Goal: Answer question/provide support: Share knowledge or assist other users

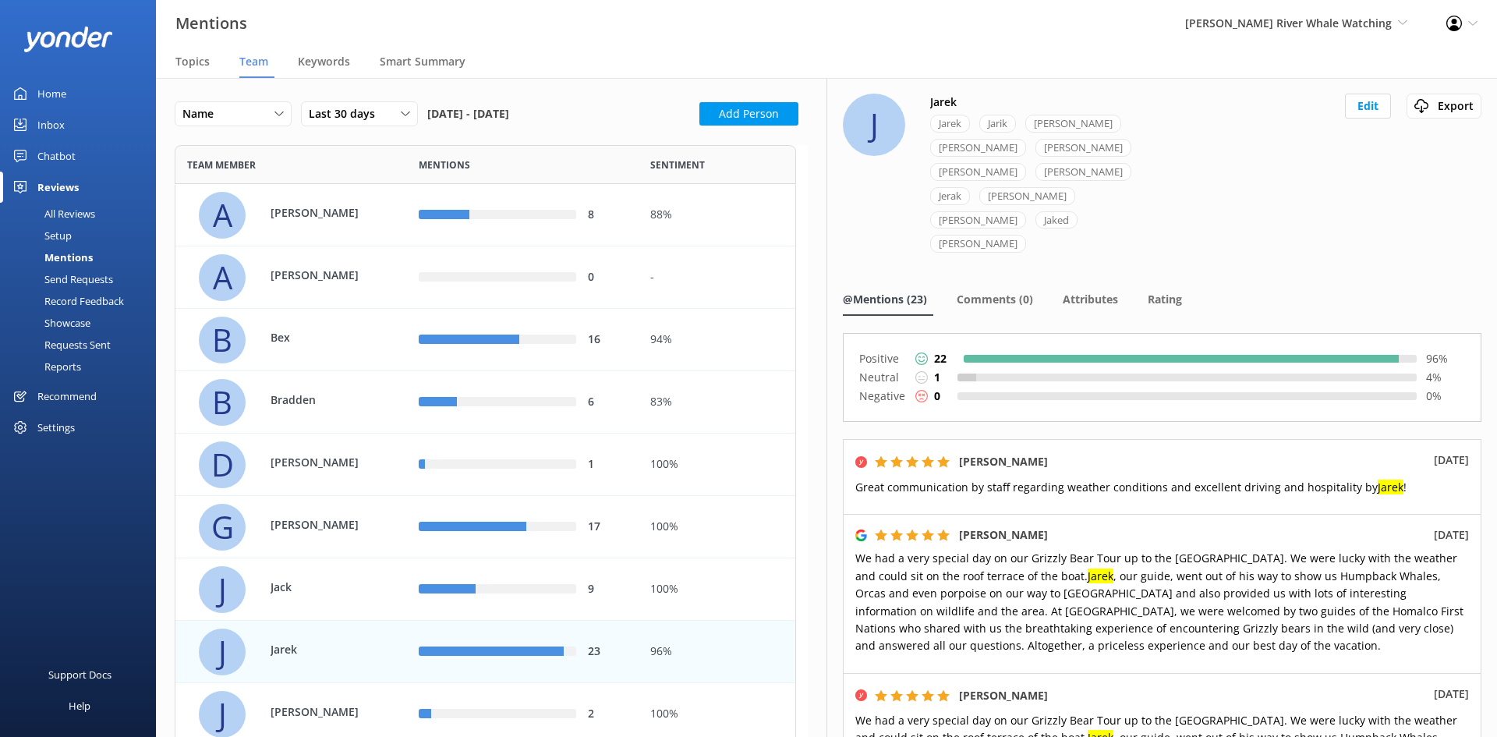
scroll to position [1151, 610]
click at [66, 151] on div "Chatbot" at bounding box center [56, 155] width 38 height 31
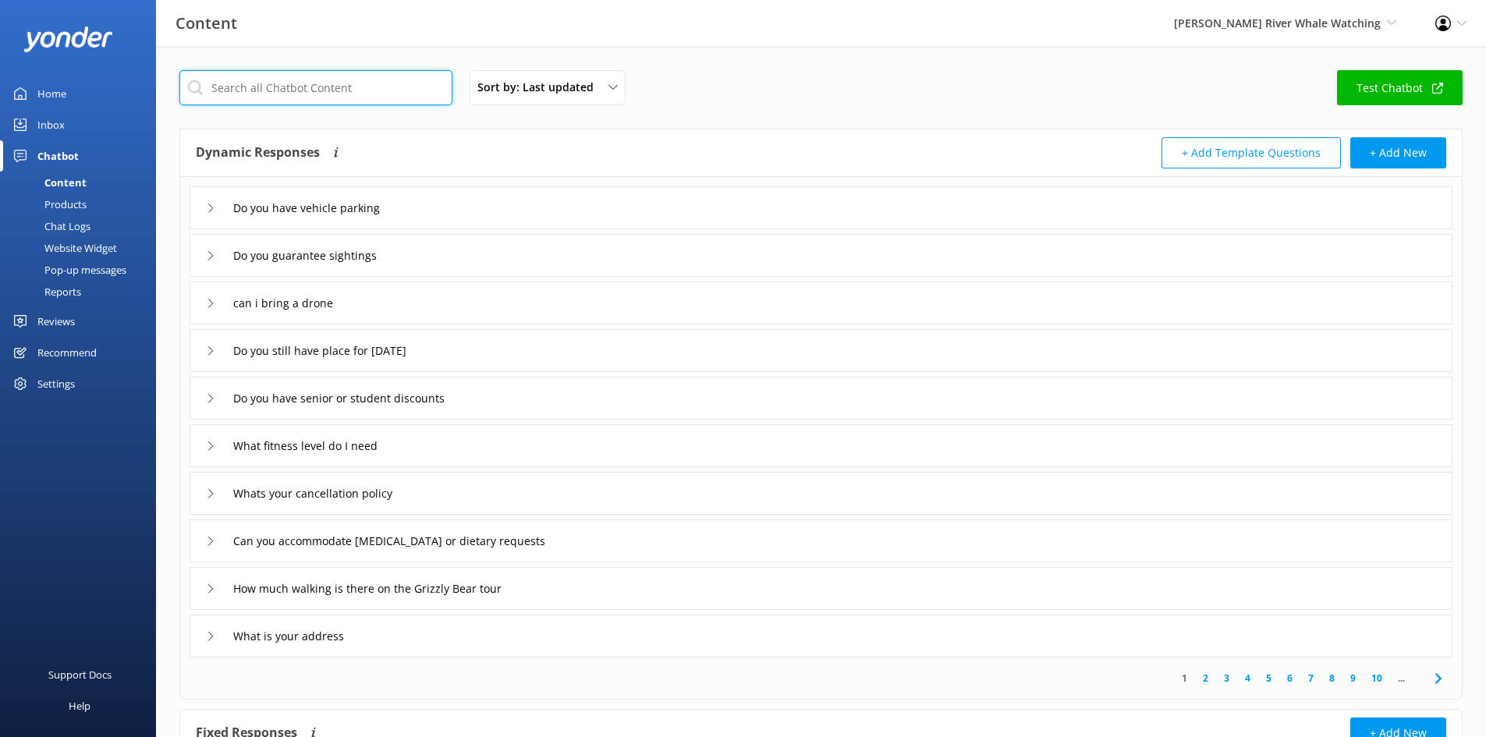
click at [299, 93] on input "text" at bounding box center [315, 87] width 273 height 35
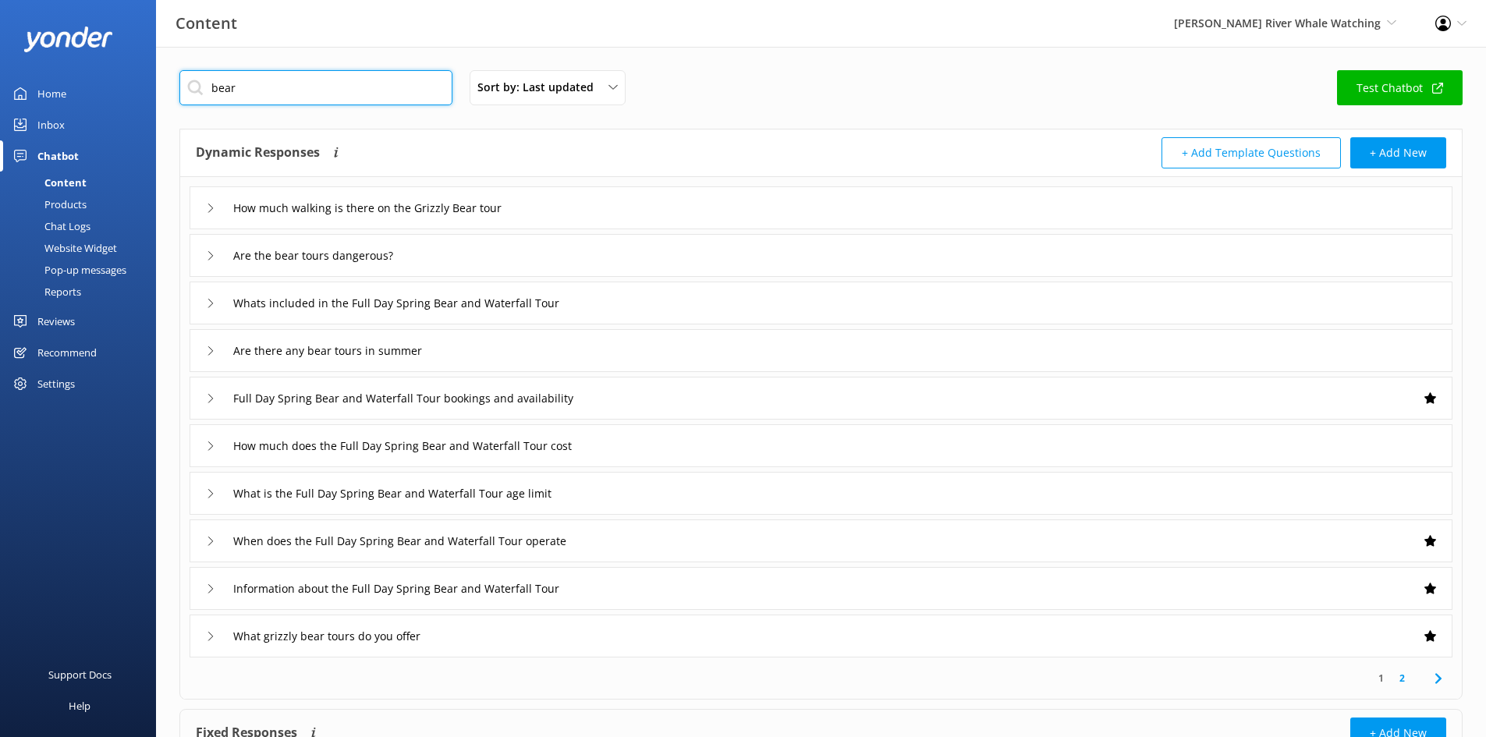
type input "bear"
click at [210, 354] on use at bounding box center [210, 350] width 5 height 9
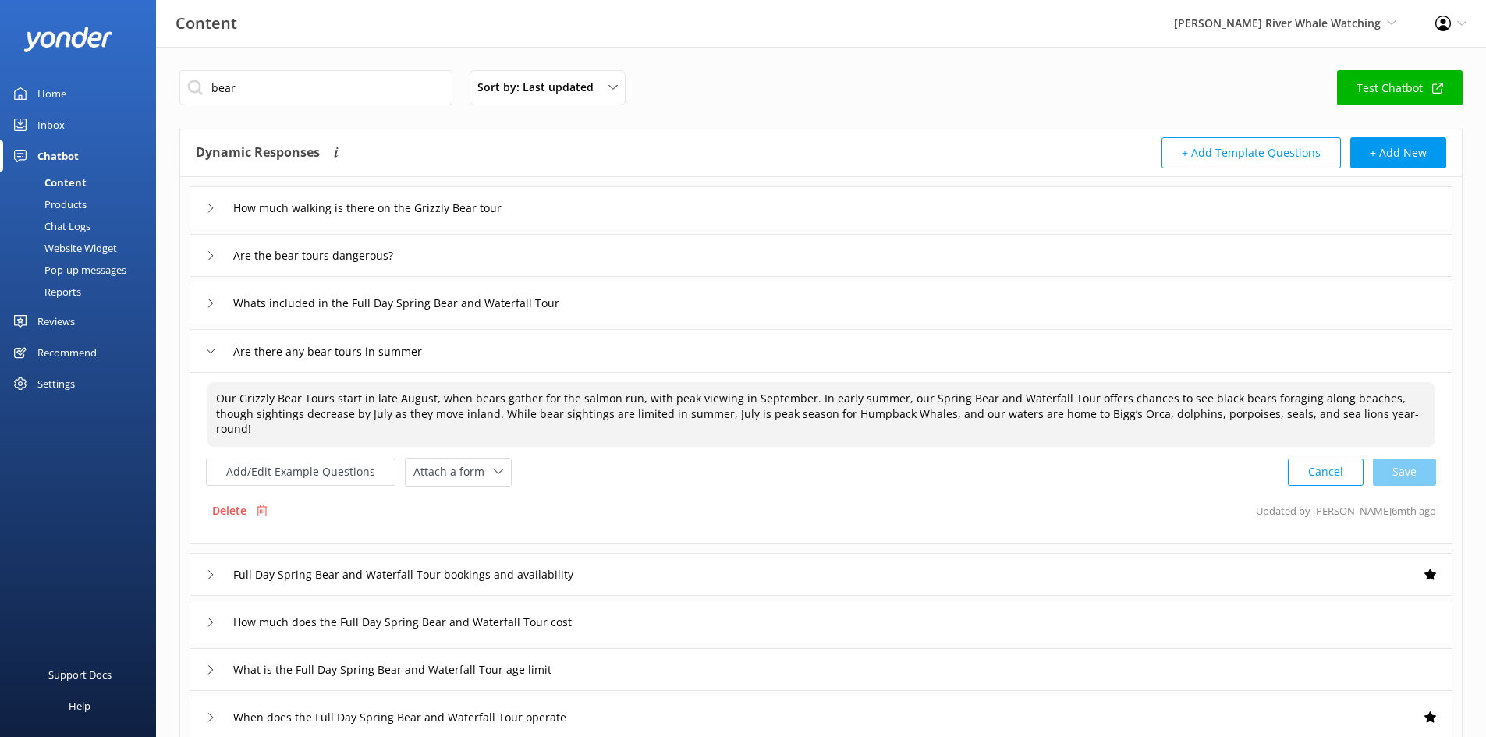
click at [449, 416] on textarea "Our Grizzly Bear Tours start in late August, when bears gather for the salmon r…" at bounding box center [820, 414] width 1227 height 65
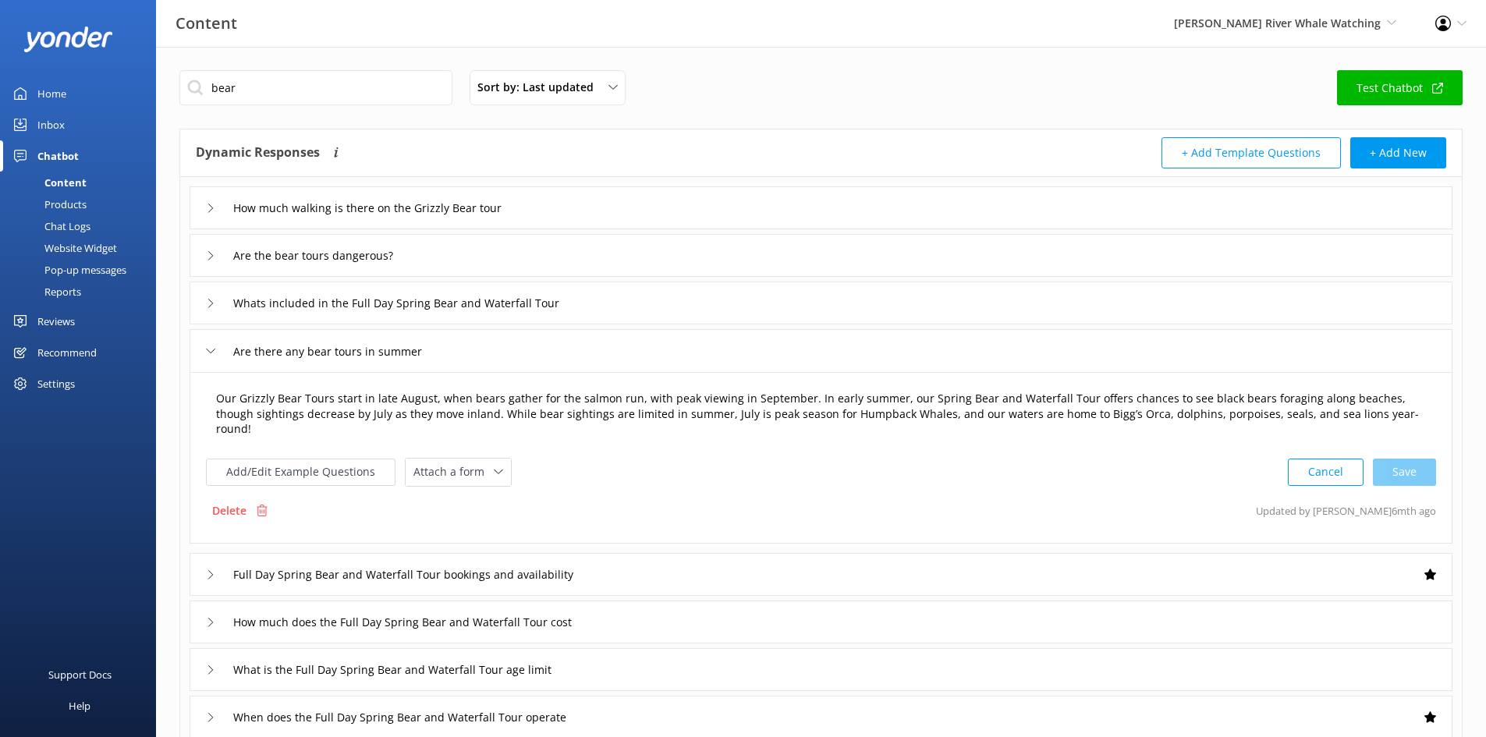
drag, startPoint x: 450, startPoint y: 418, endPoint x: 459, endPoint y: 416, distance: 9.5
click at [450, 418] on textarea "Our Grizzly Bear Tours start in late August, when bears gather for the salmon r…" at bounding box center [820, 414] width 1227 height 65
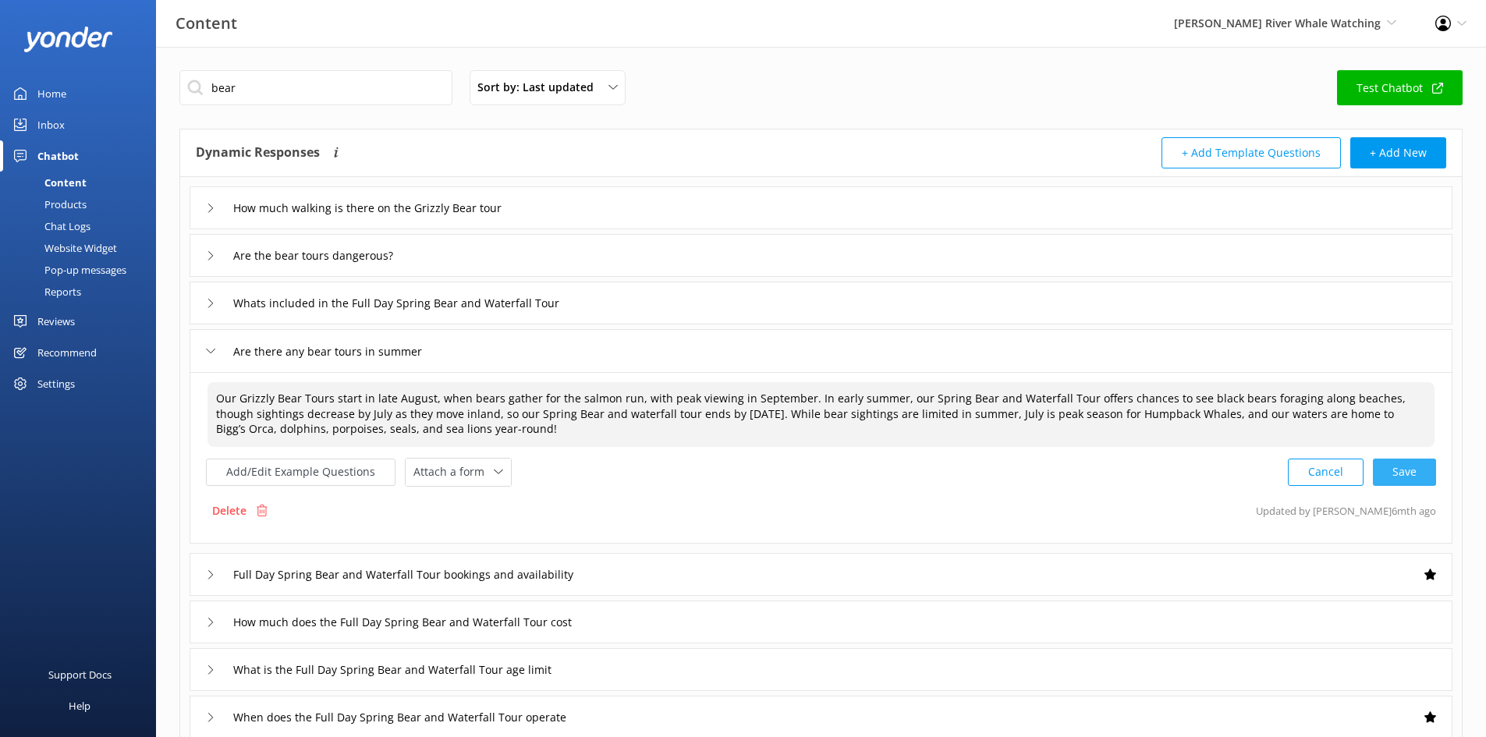
click at [1404, 475] on div "Cancel Save" at bounding box center [1361, 472] width 148 height 29
type textarea "Our Grizzly Bear Tours start in late August, when bears gather for the salmon r…"
click at [207, 574] on icon at bounding box center [210, 572] width 9 height 9
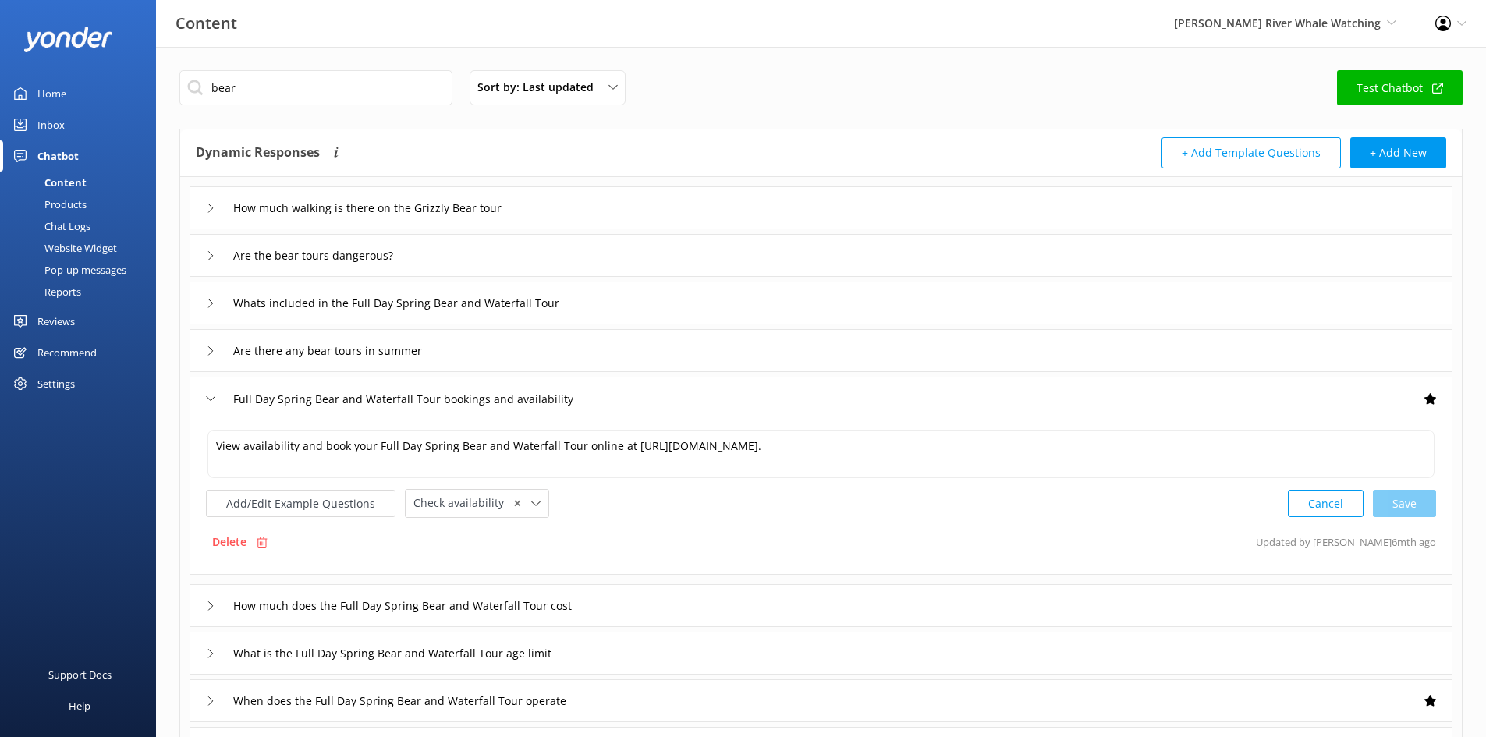
click at [210, 605] on icon at bounding box center [210, 605] width 9 height 9
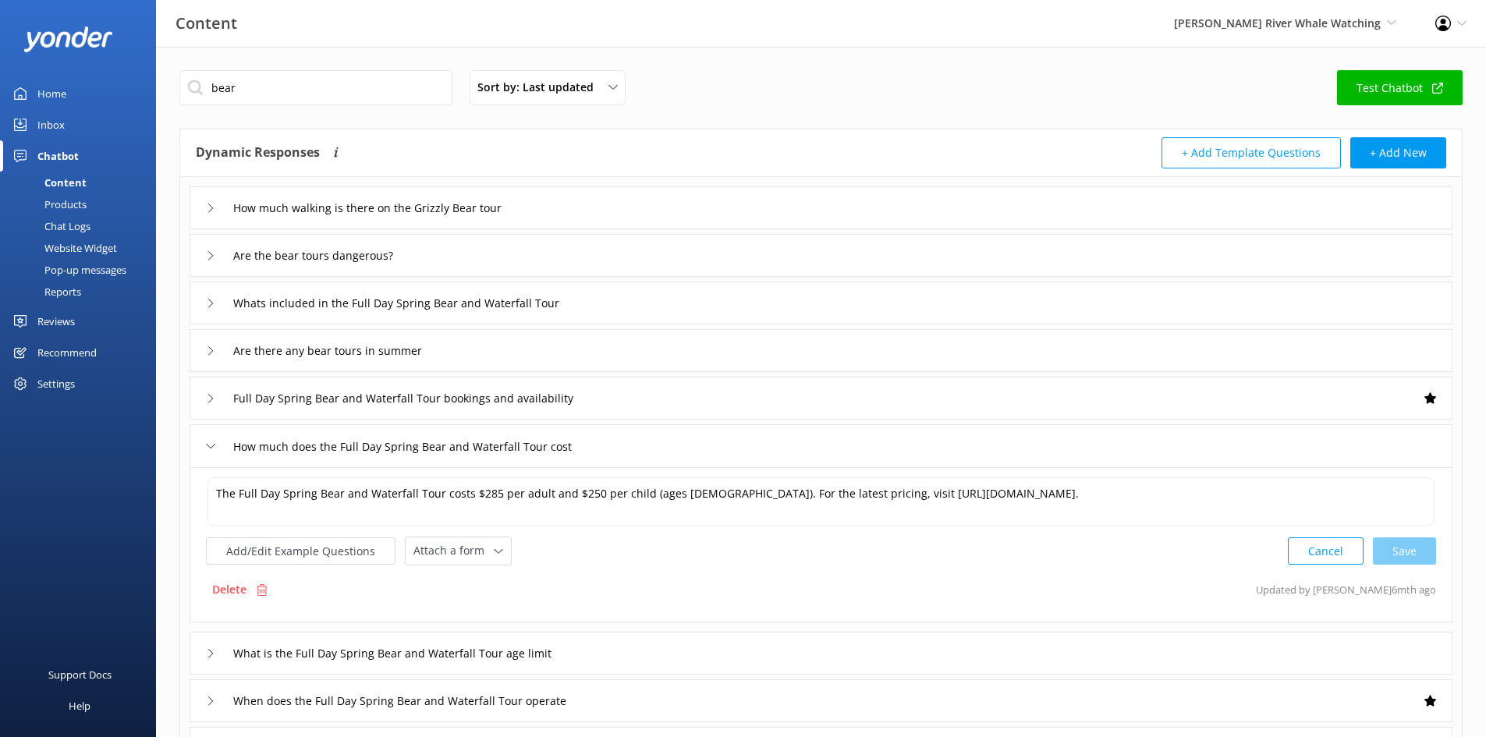
click at [213, 347] on icon at bounding box center [210, 350] width 9 height 9
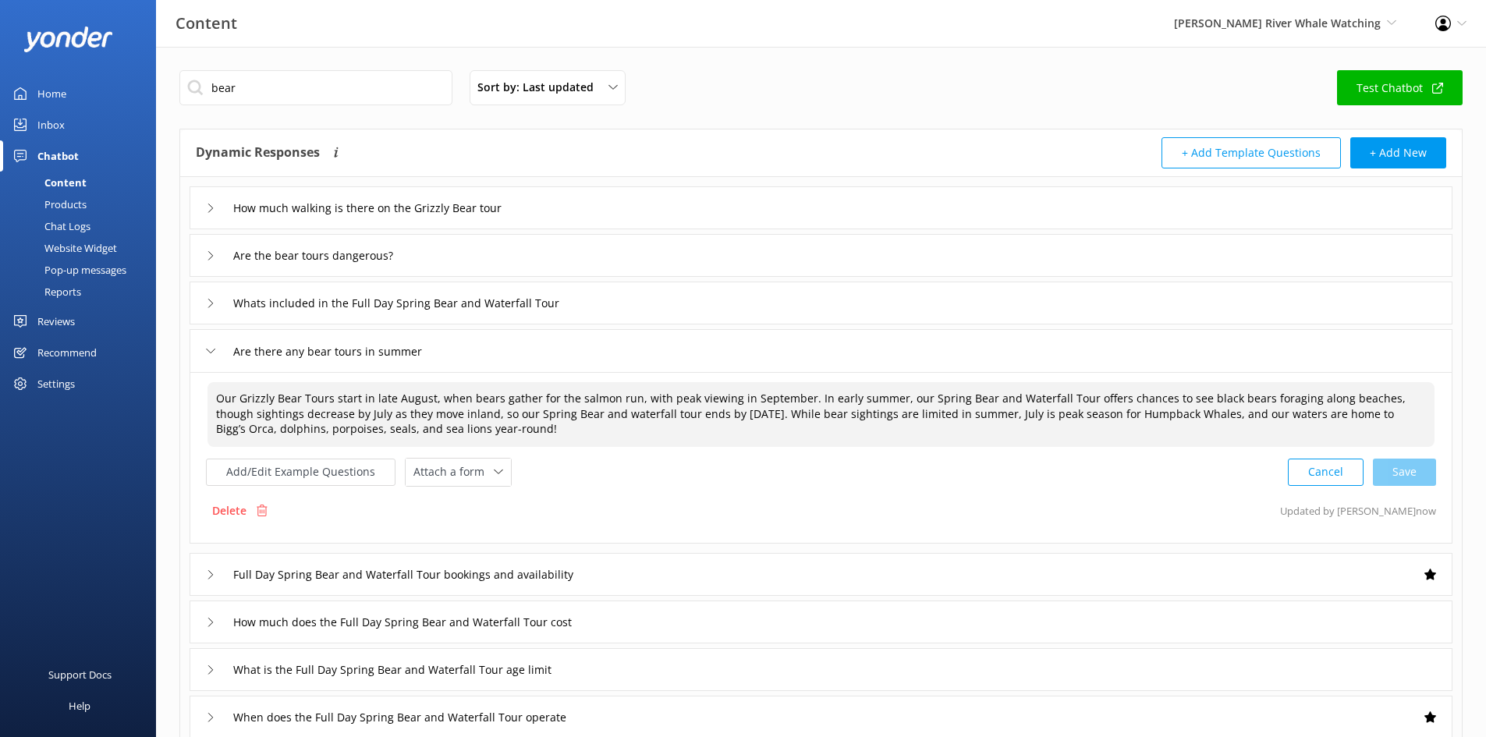
drag, startPoint x: 450, startPoint y: 440, endPoint x: 186, endPoint y: 384, distance: 269.5
click at [186, 384] on div "How much walking is there on the Grizzly Bear tour Are the bear tours dangerous…" at bounding box center [820, 505] width 1281 height 657
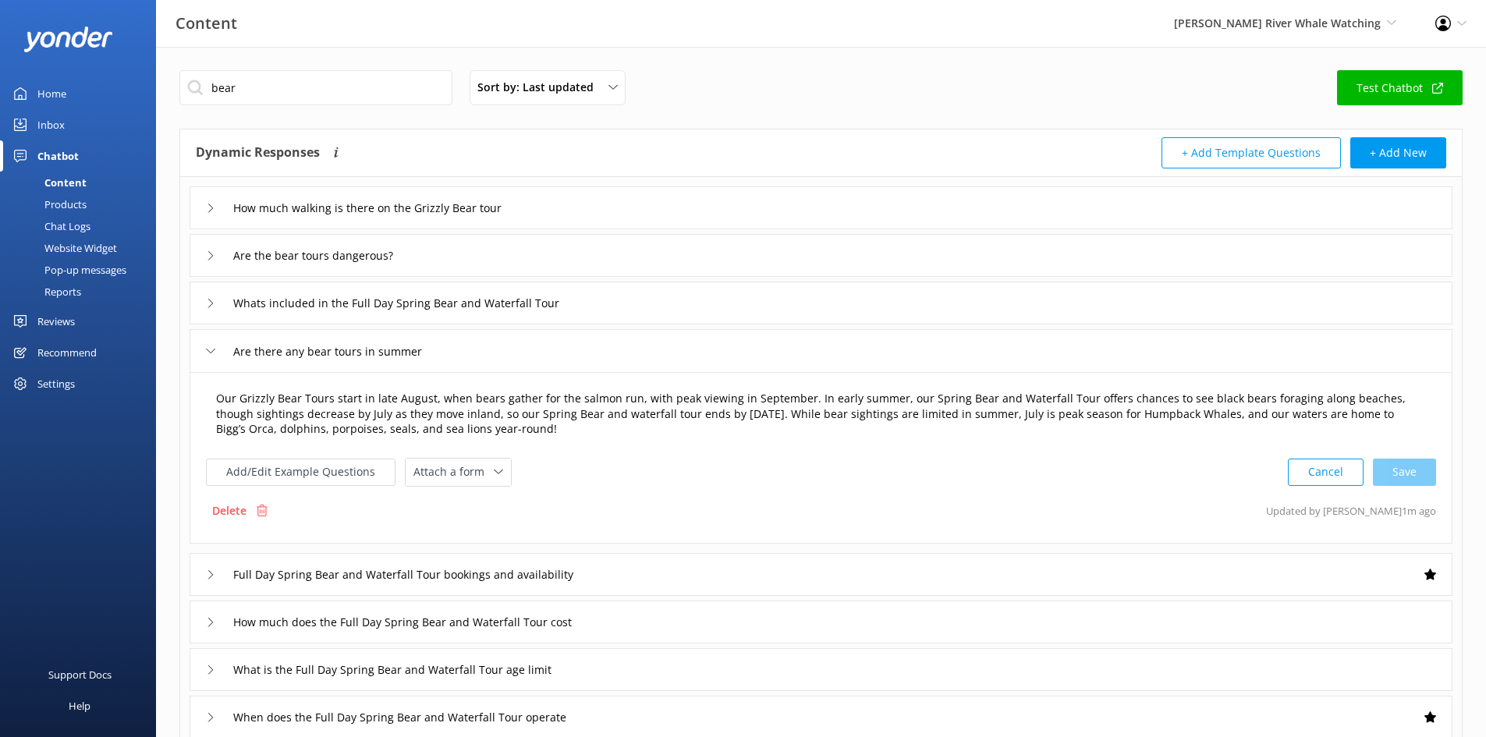
click at [478, 436] on textarea "Our Grizzly Bear Tours start in late August, when bears gather for the salmon r…" at bounding box center [820, 414] width 1227 height 65
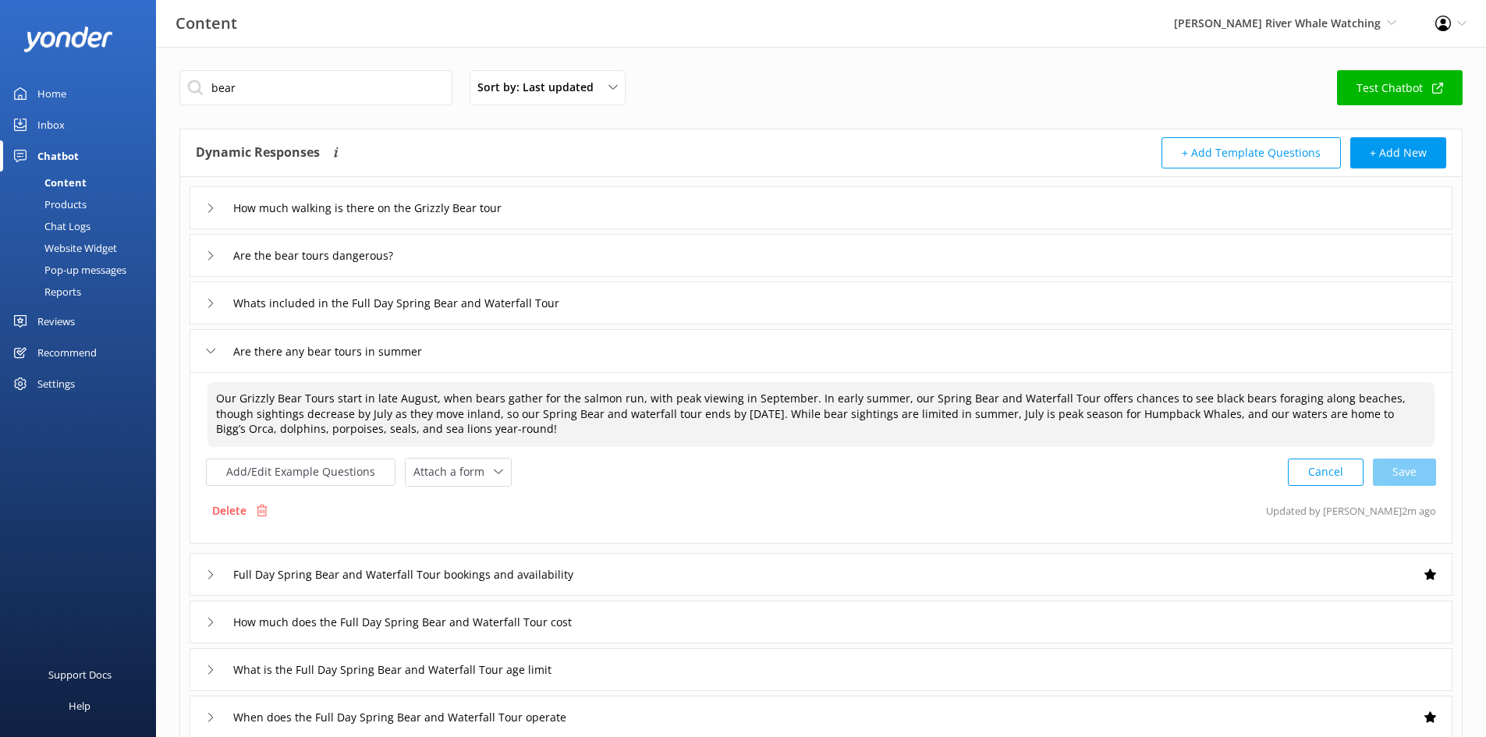
click at [462, 412] on textarea "Our Grizzly Bear Tours start in late August, when bears gather for the salmon r…" at bounding box center [820, 414] width 1227 height 65
drag, startPoint x: 673, startPoint y: 411, endPoint x: 632, endPoint y: 416, distance: 40.8
click at [632, 416] on textarea "Our Grizzly Bear Tours start in late August, when bears gather for the salmon r…" at bounding box center [820, 414] width 1227 height 65
click at [678, 441] on textarea "Our Grizzly Bear Tours start in late August, when bears gather for the salmon r…" at bounding box center [820, 414] width 1227 height 65
type textarea "Our Grizzly Bear Tours start in late August, when bears gather for the salmon r…"
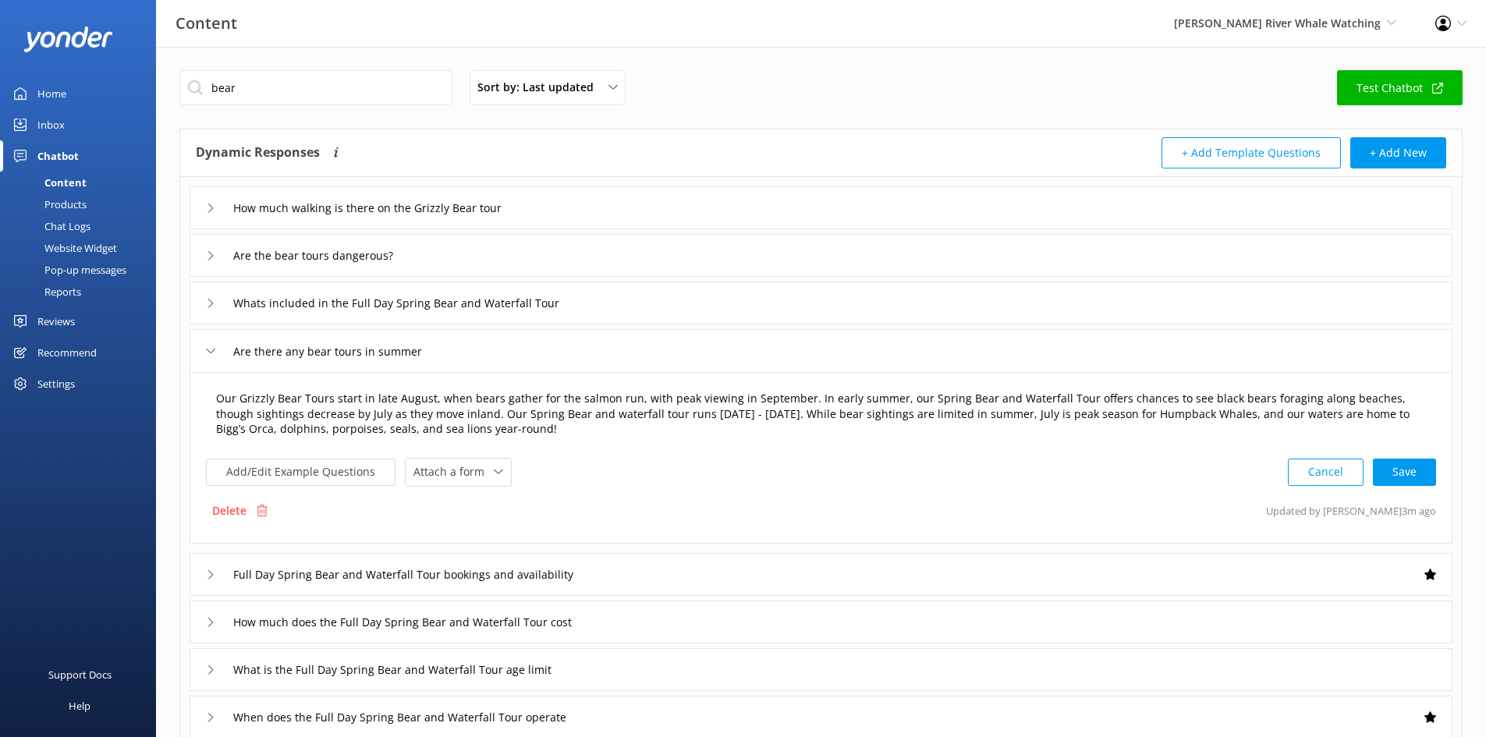
click at [499, 431] on textarea "Our Grizzly Bear Tours start in late August, when bears gather for the salmon r…" at bounding box center [820, 414] width 1227 height 65
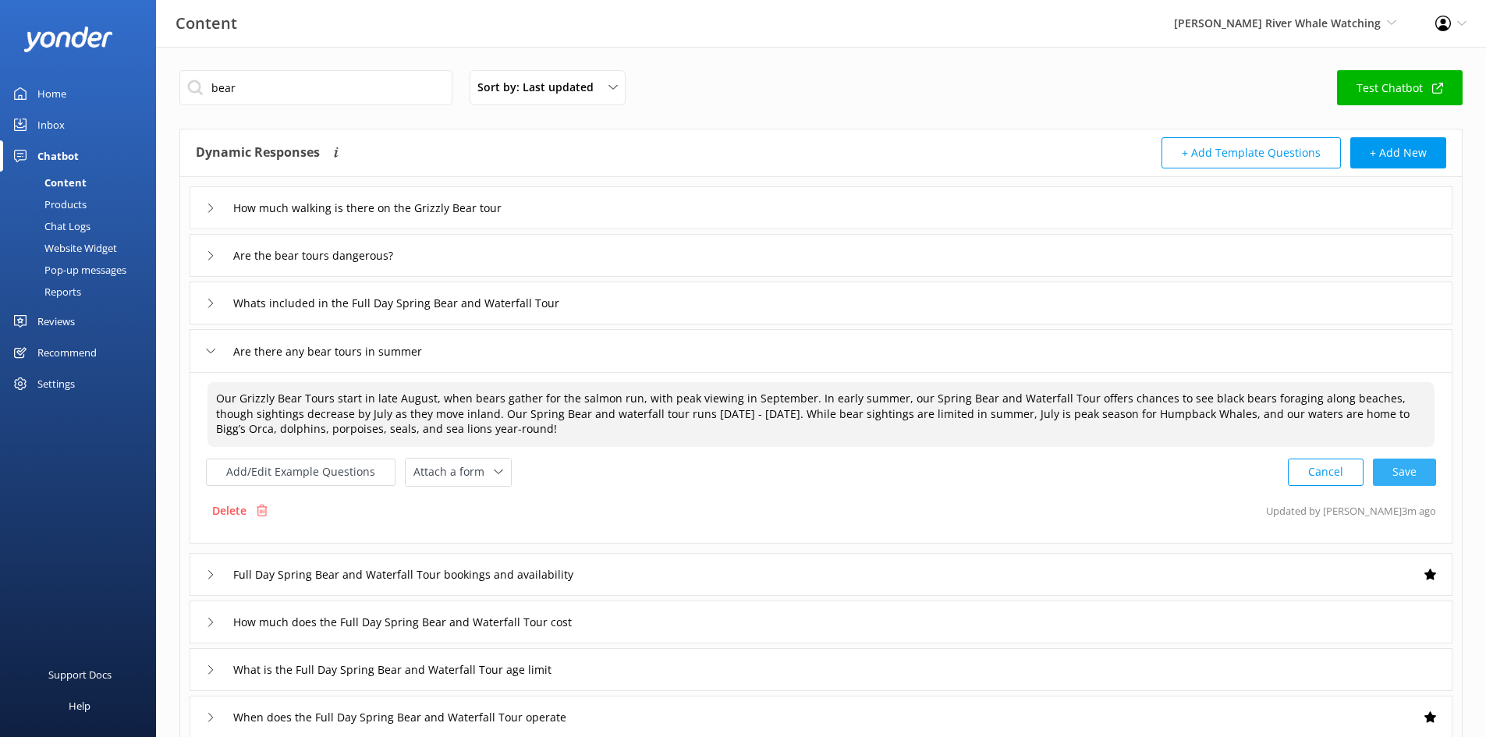
click at [1404, 476] on div "Cancel Save" at bounding box center [1361, 472] width 148 height 29
drag, startPoint x: 492, startPoint y: 434, endPoint x: 211, endPoint y: 390, distance: 284.1
click at [211, 390] on textarea "Our Grizzly Bear Tours start in late August, when bears gather for the salmon r…" at bounding box center [821, 413] width 1228 height 65
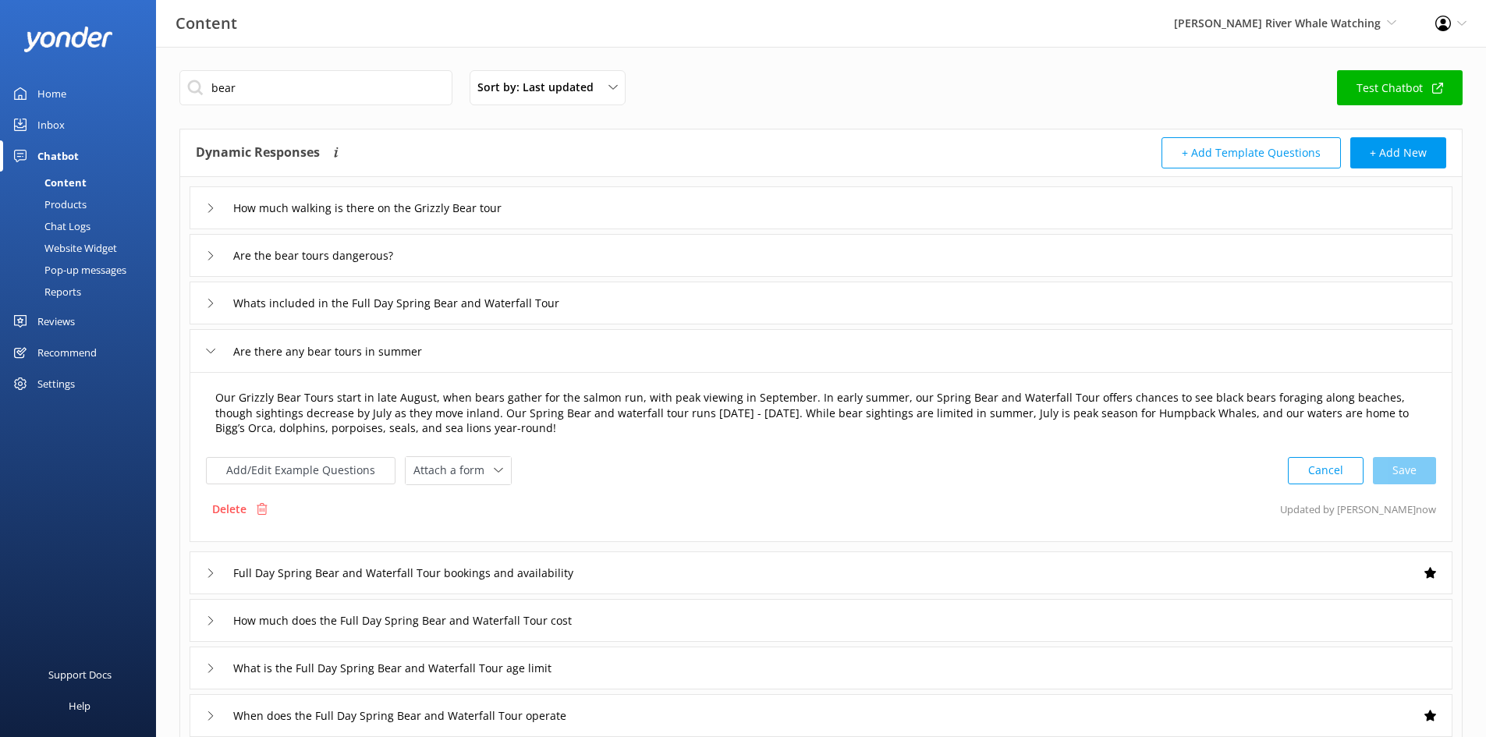
click at [790, 482] on div "Add/Edit Example Questions Attach a form Leave contact details Check availabili…" at bounding box center [821, 470] width 1230 height 29
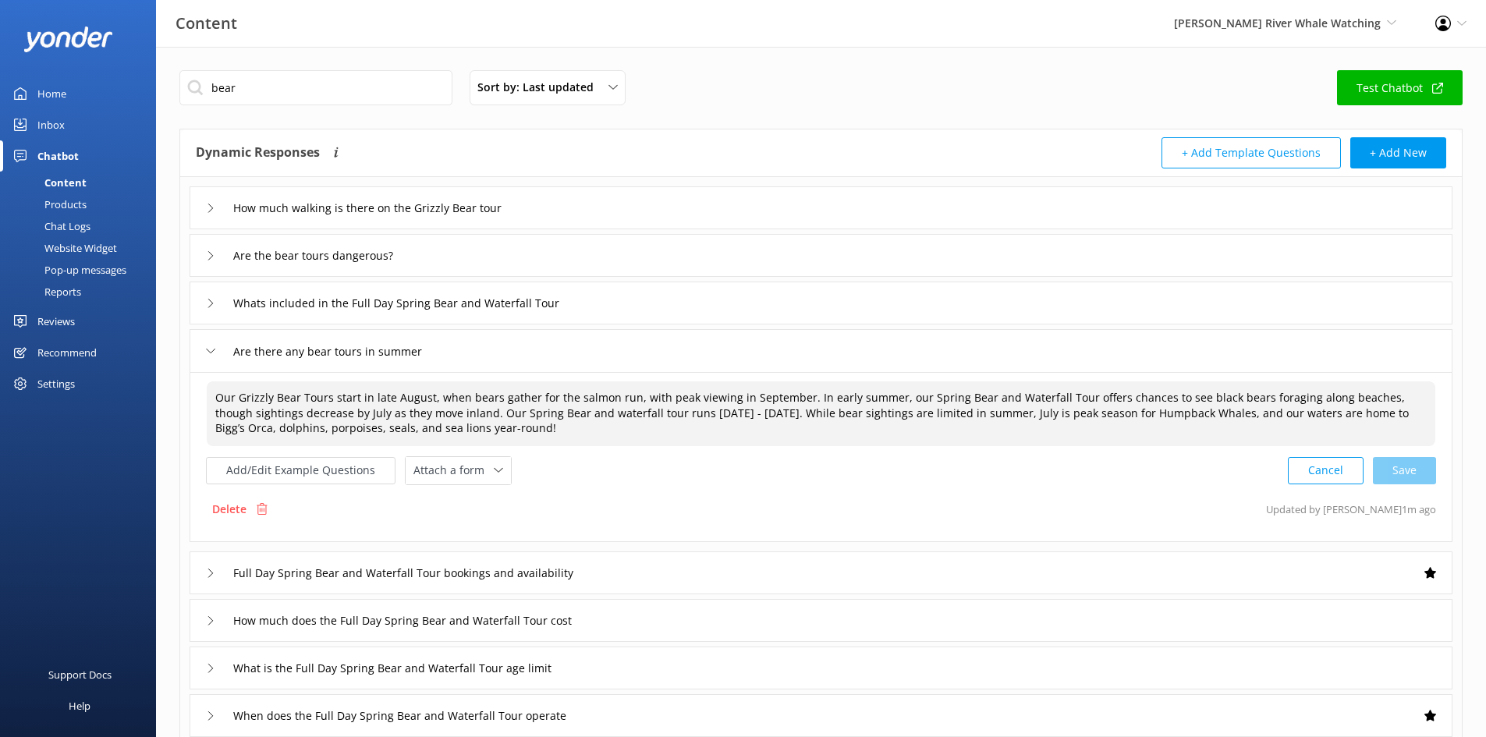
click at [899, 489] on div "Our Grizzly Bear Tours start in late August, when bears gather for the salmon r…" at bounding box center [820, 457] width 1263 height 170
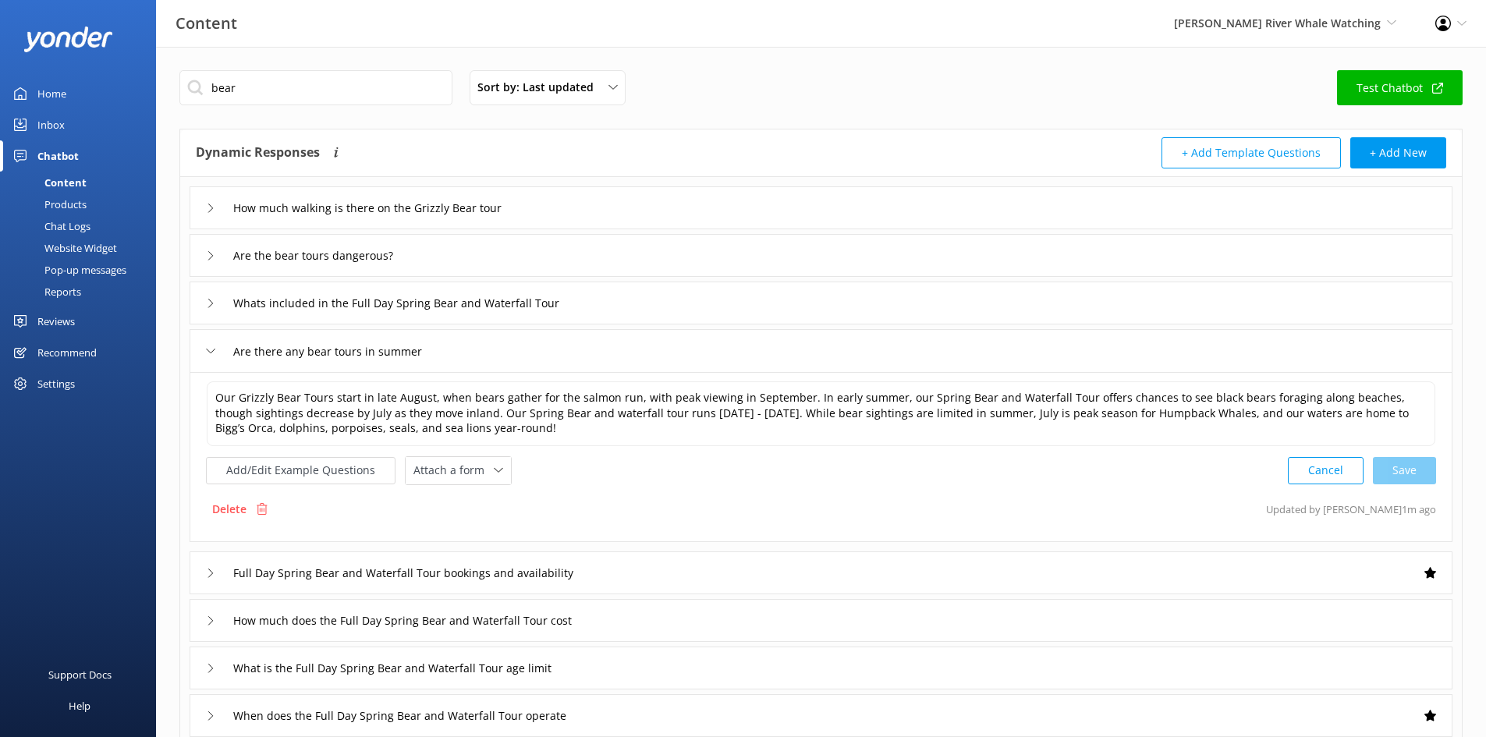
click at [1407, 473] on div "Cancel Save" at bounding box center [1361, 470] width 148 height 29
click at [939, 85] on div "bear Sort by: Last updated Title (A-Z) Last updated Test Chatbot" at bounding box center [820, 92] width 1283 height 44
click at [66, 132] on link "Inbox" at bounding box center [78, 124] width 156 height 31
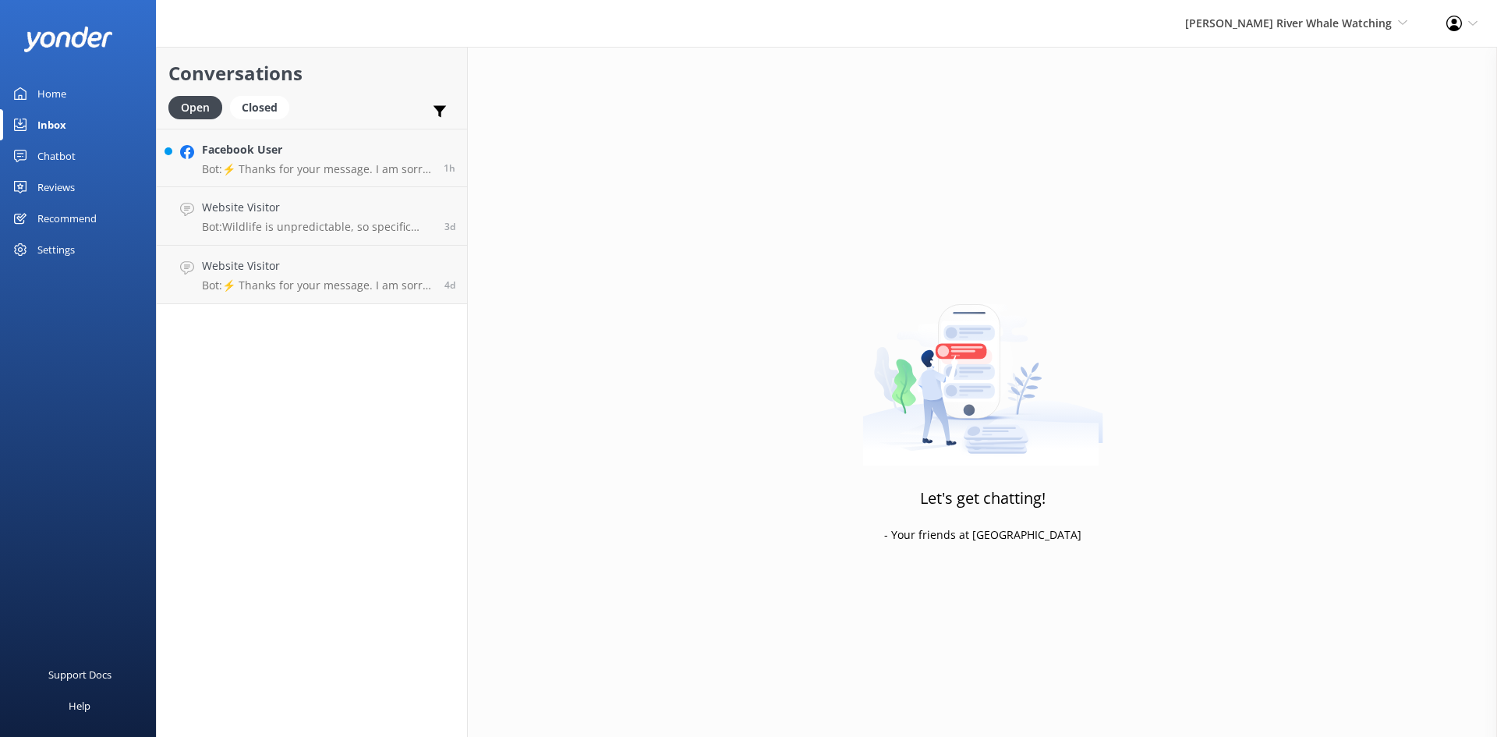
click at [75, 93] on link "Home" at bounding box center [78, 93] width 156 height 31
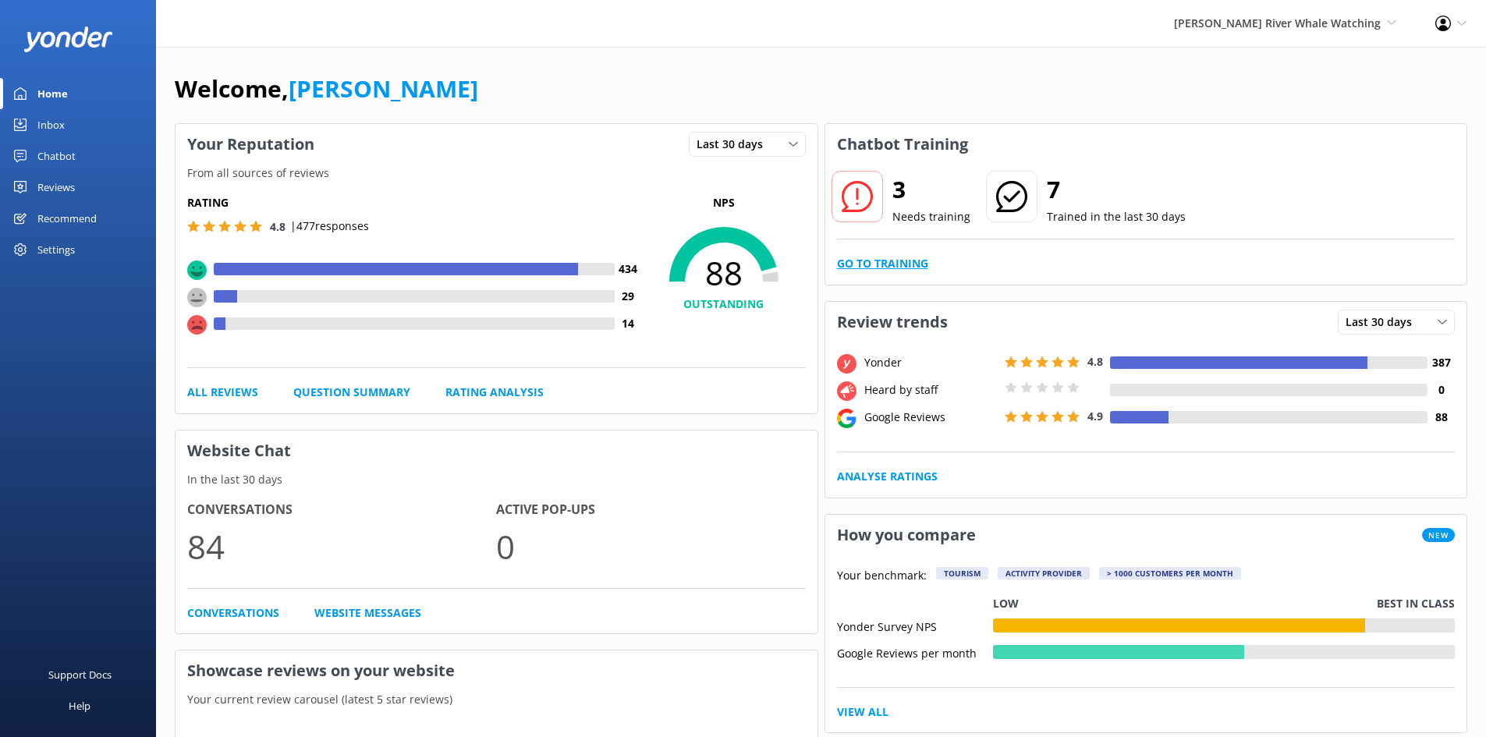
click at [905, 264] on link "Go to Training" at bounding box center [882, 263] width 91 height 17
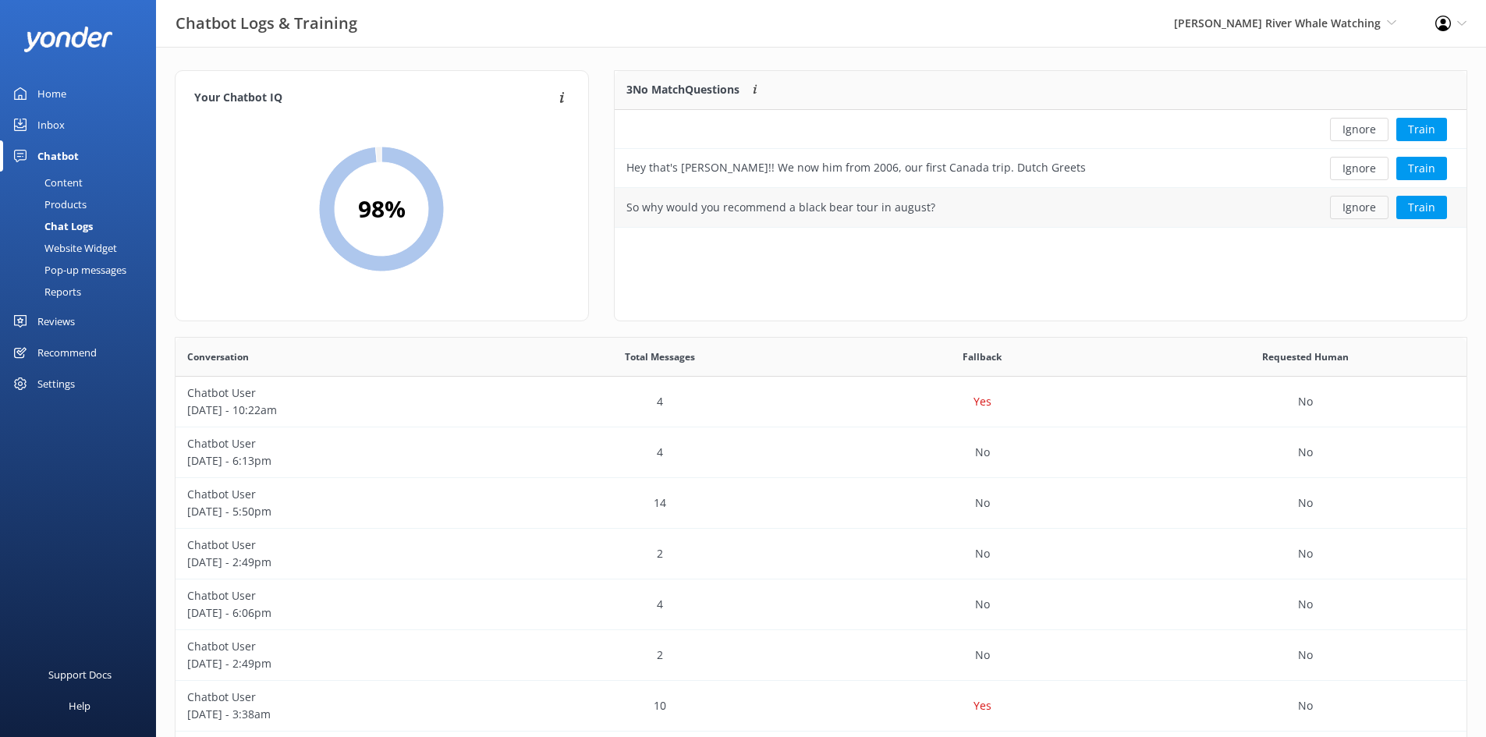
click at [1354, 213] on button "Ignore" at bounding box center [1359, 207] width 58 height 23
click at [1362, 127] on button "Ignore" at bounding box center [1359, 129] width 58 height 23
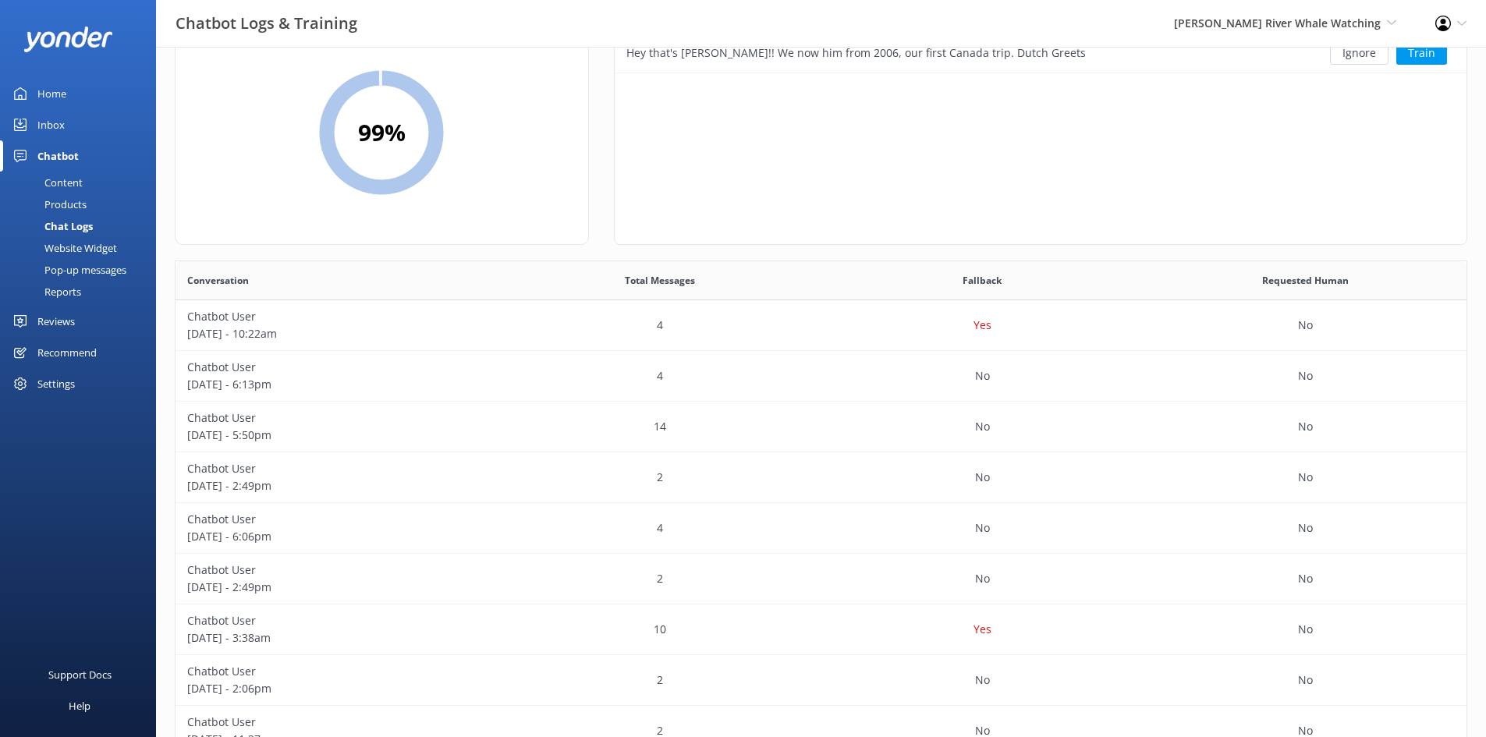
scroll to position [0, 0]
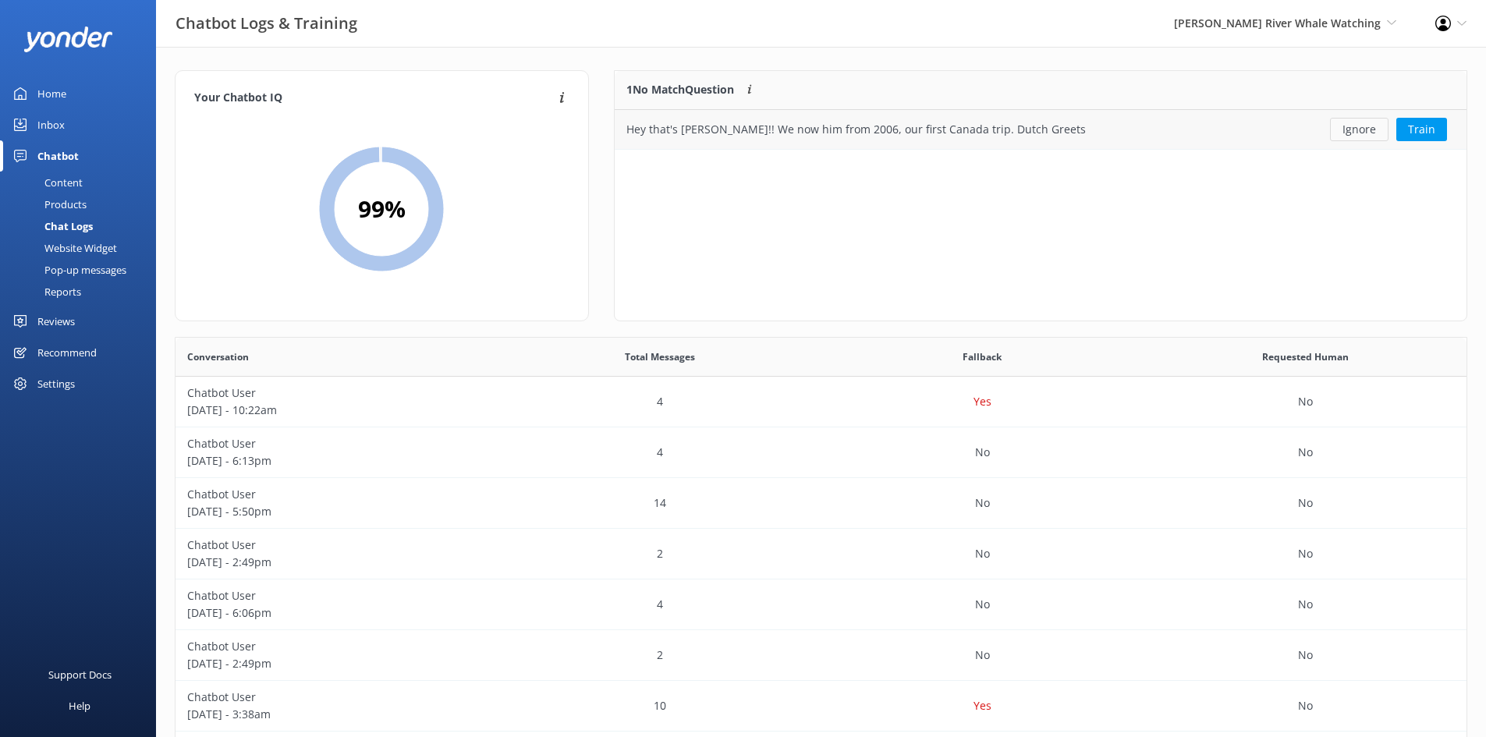
click at [1354, 131] on button "Ignore" at bounding box center [1359, 129] width 58 height 23
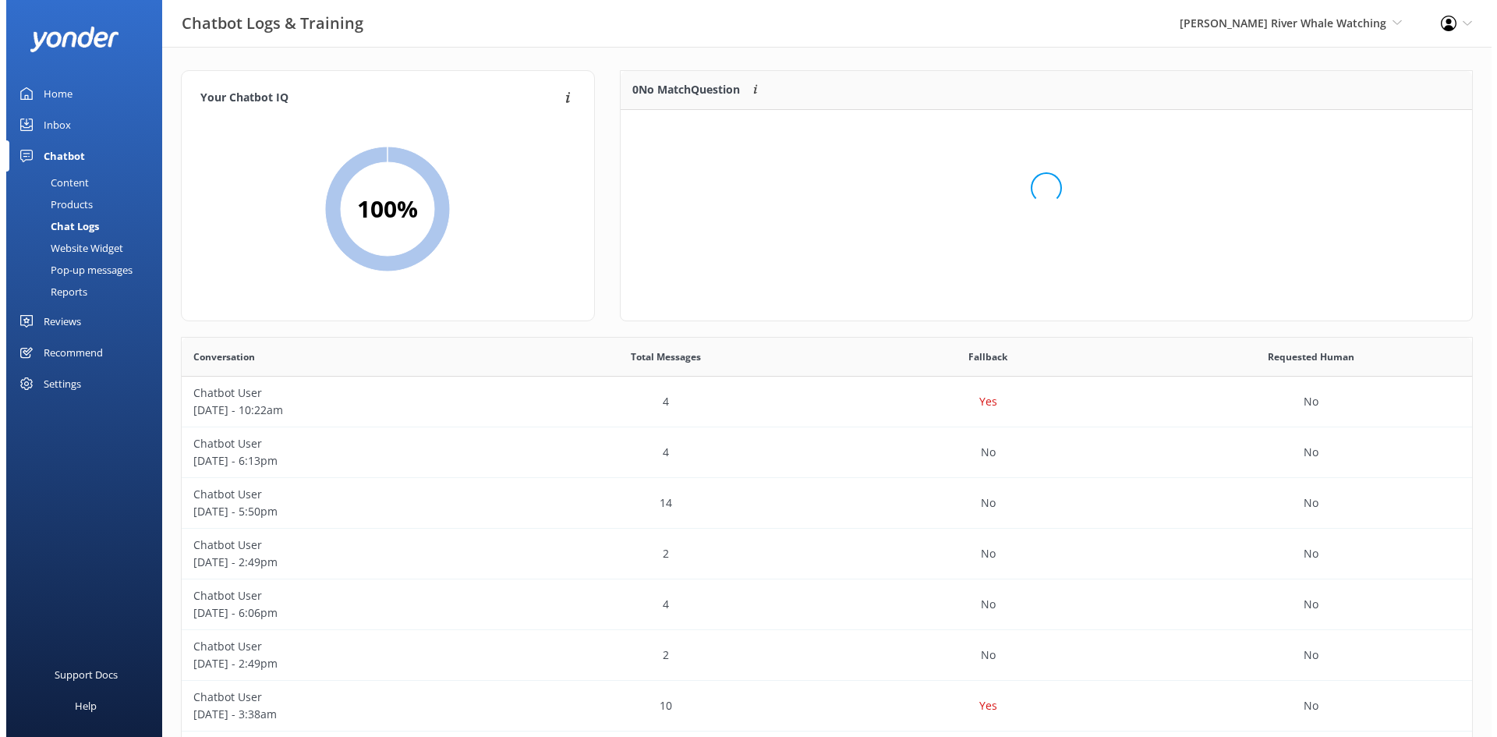
scroll to position [183, 840]
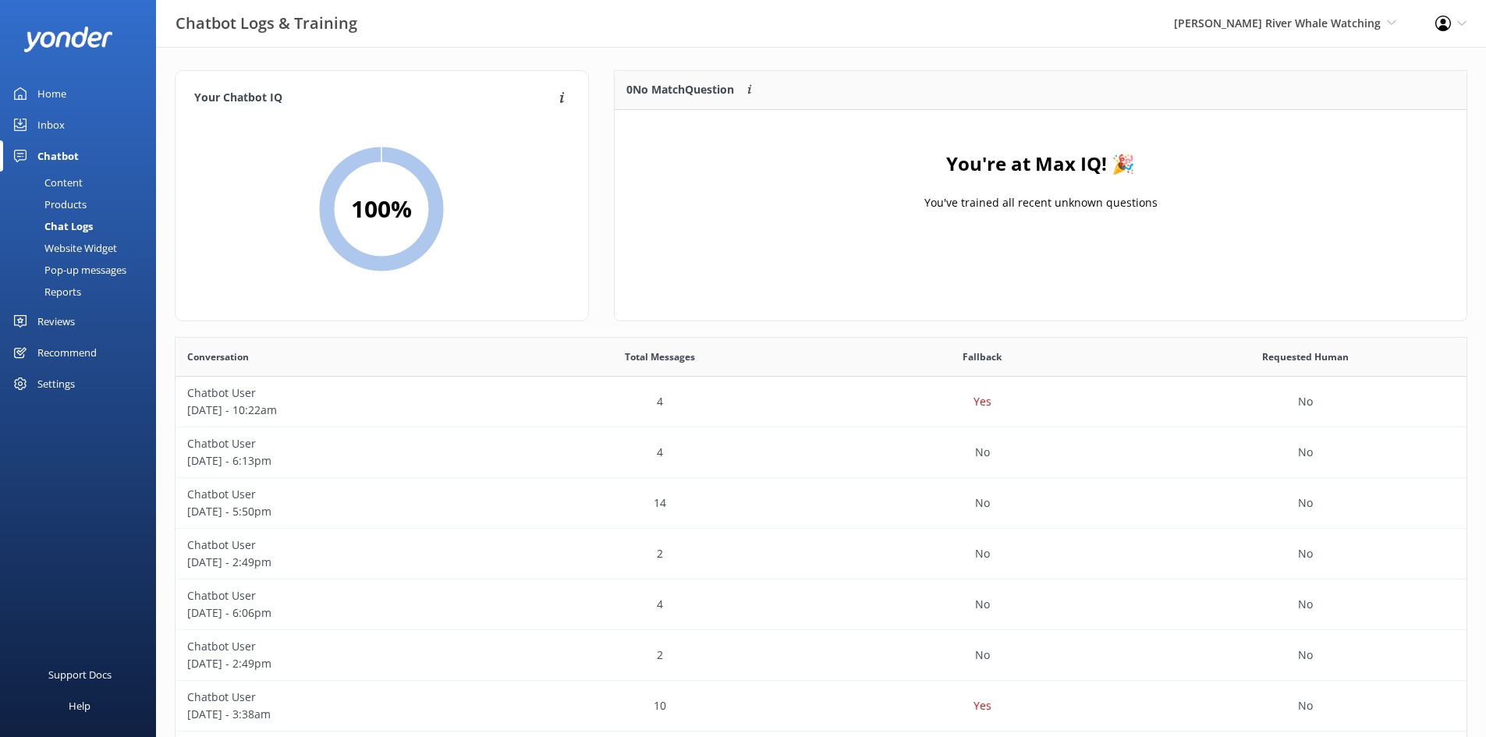
click at [73, 180] on div "Content" at bounding box center [45, 183] width 73 height 22
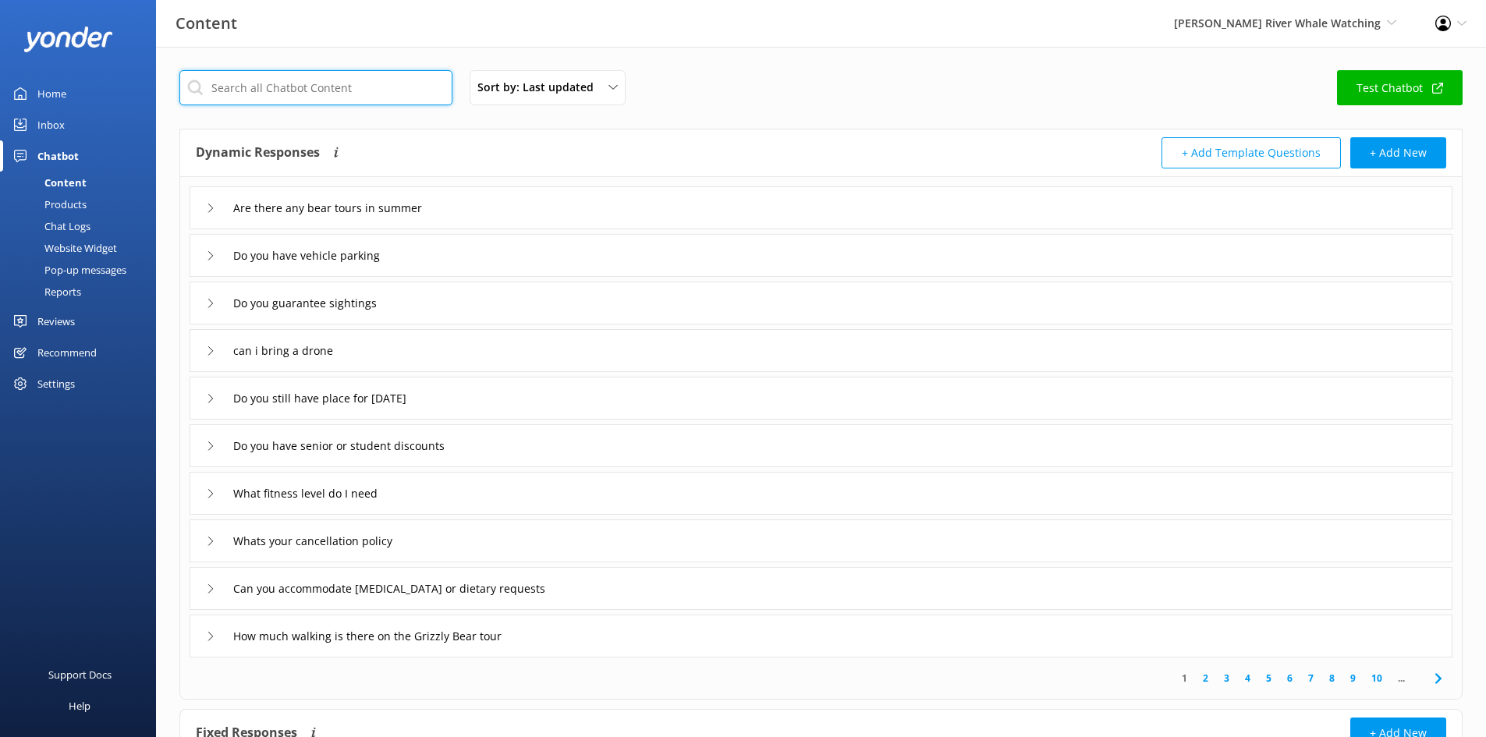
click at [362, 87] on input "text" at bounding box center [315, 87] width 273 height 35
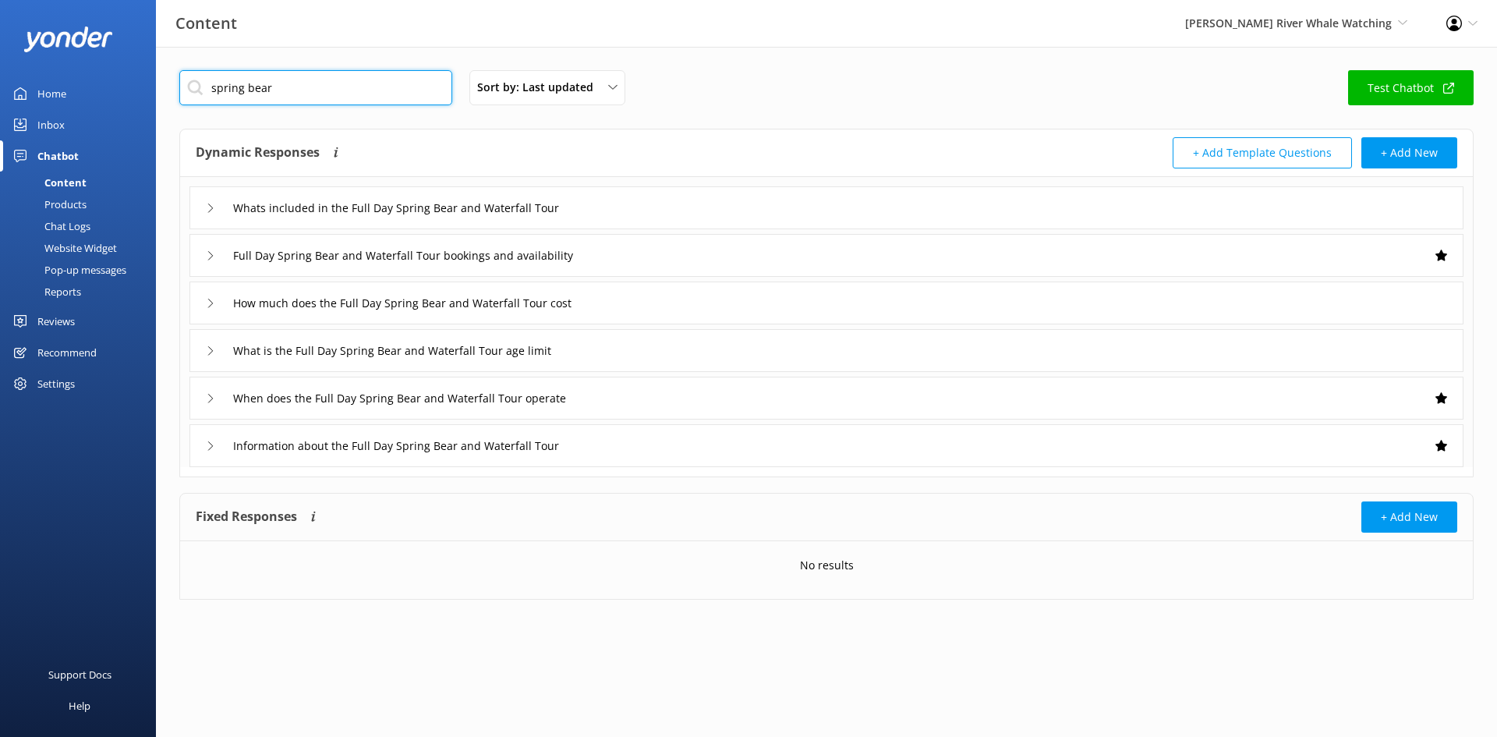
type input "spring bear"
click at [208, 401] on icon at bounding box center [210, 398] width 9 height 9
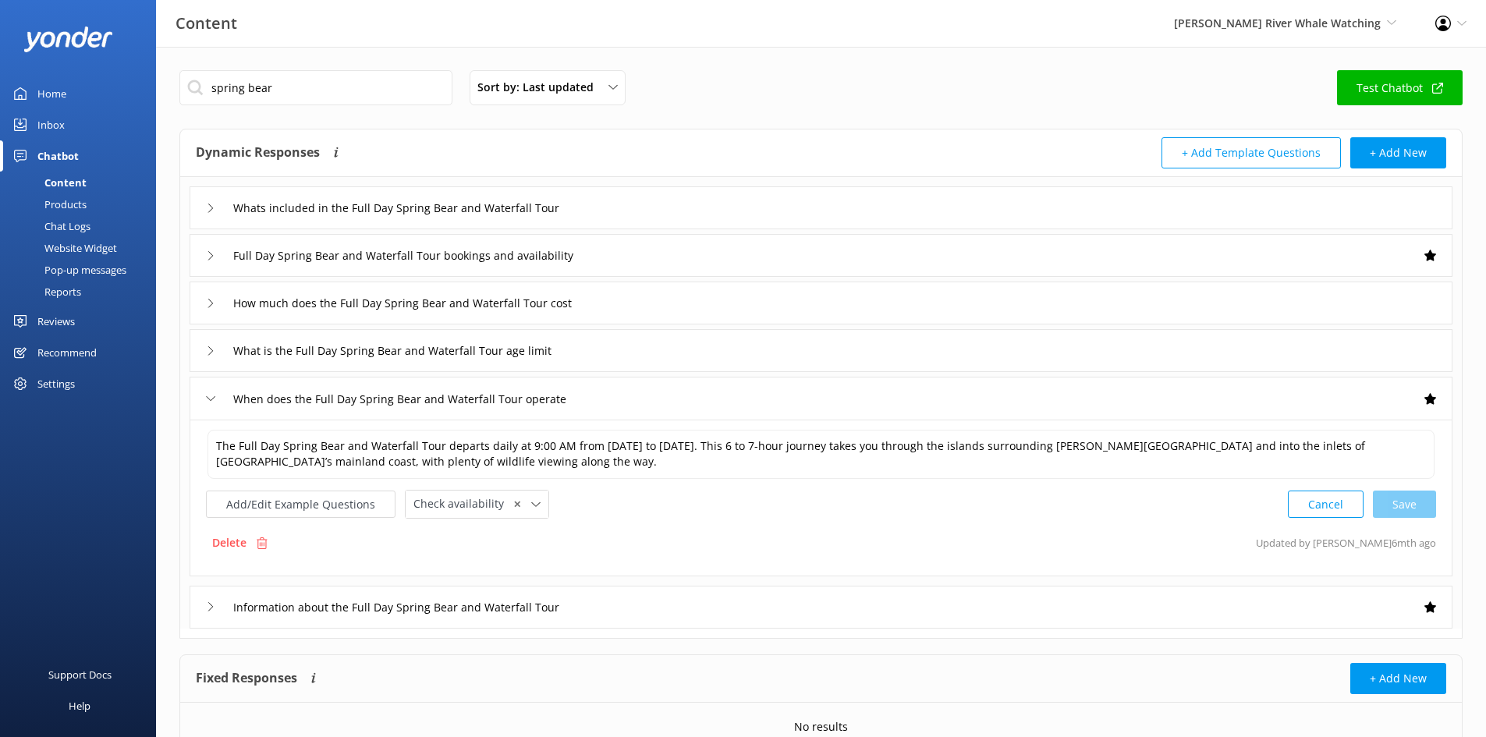
click at [203, 607] on div "Information about the Full Day Spring Bear and Waterfall Tour" at bounding box center [820, 607] width 1263 height 43
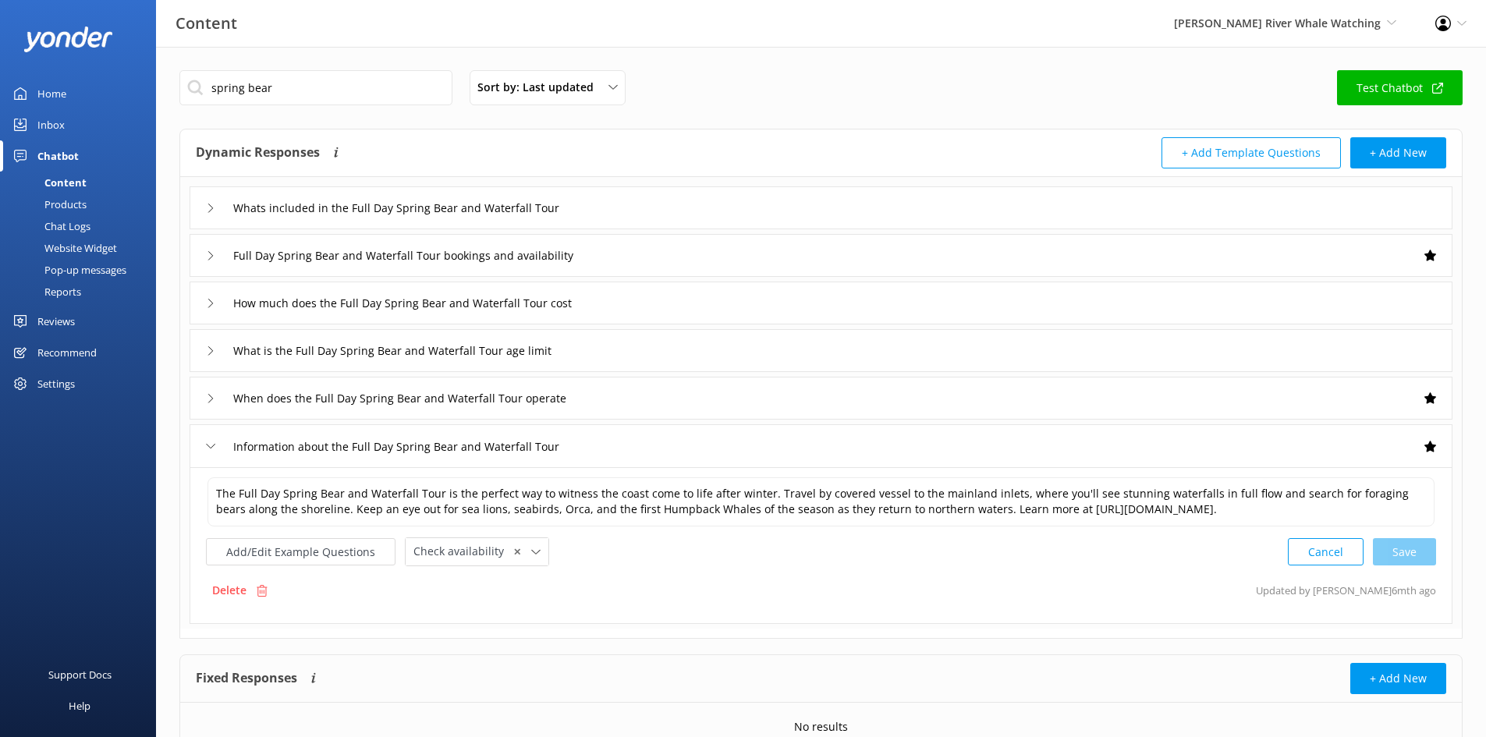
click at [212, 450] on icon at bounding box center [210, 445] width 9 height 9
